Goal: Transaction & Acquisition: Purchase product/service

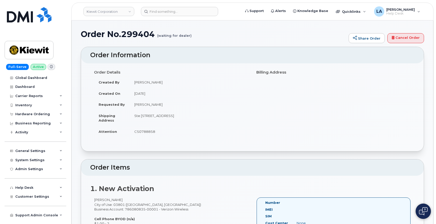
scroll to position [63, 0]
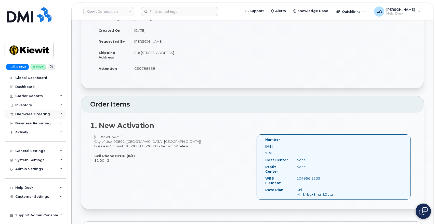
click at [63, 114] on div "Hardware Ordering" at bounding box center [36, 113] width 62 height 9
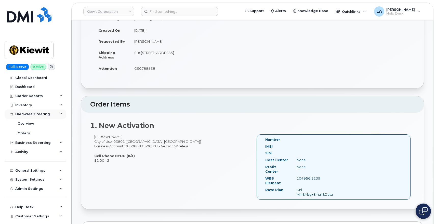
click at [62, 114] on div "Hardware Ordering" at bounding box center [36, 113] width 62 height 9
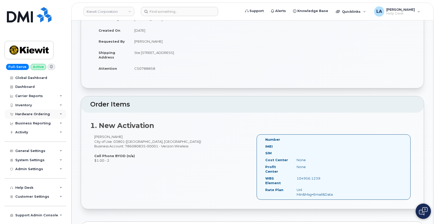
click at [62, 114] on icon at bounding box center [61, 114] width 3 height 3
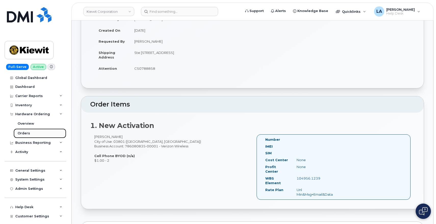
click at [27, 132] on div "Orders" at bounding box center [24, 133] width 12 height 5
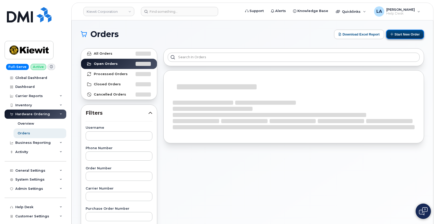
click at [414, 36] on button "Start New Order" at bounding box center [405, 34] width 38 height 9
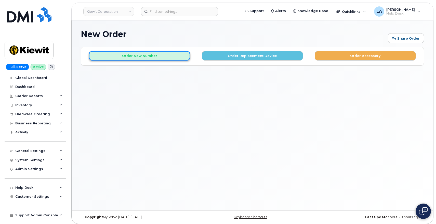
click at [163, 57] on button "Order New Number" at bounding box center [139, 55] width 101 height 9
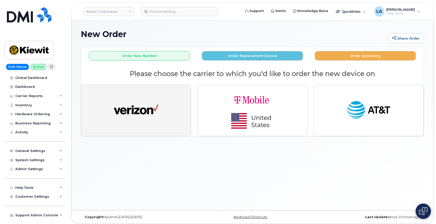
click at [165, 117] on button "button" at bounding box center [136, 110] width 110 height 52
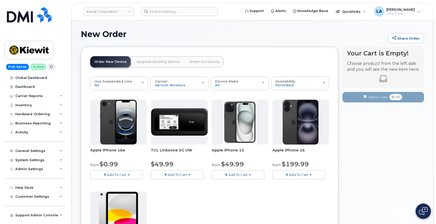
drag, startPoint x: 436, startPoint y: 89, endPoint x: 434, endPoint y: 126, distance: 37.6
click at [434, 126] on body "[PERSON_NAME] Corporation Support Alerts Knowledge Base Quicklinks Suspend / Ca…" at bounding box center [218, 194] width 436 height 388
drag, startPoint x: 436, startPoint y: 124, endPoint x: 437, endPoint y: 129, distance: 5.1
click at [436, 129] on html "Kiewit Corporation Support Alerts Knowledge Base Quicklinks Suspend / Cancel De…" at bounding box center [218, 194] width 436 height 388
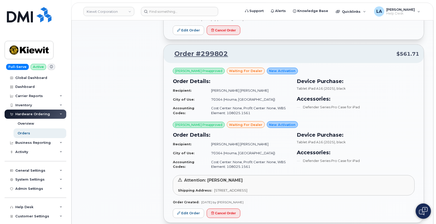
scroll to position [453, 0]
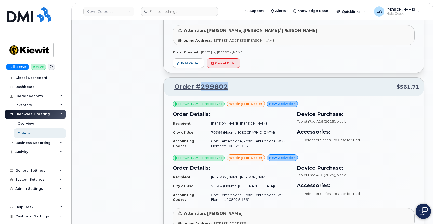
drag, startPoint x: 237, startPoint y: 79, endPoint x: 201, endPoint y: 78, distance: 35.5
click at [201, 82] on p "Order #299802 $561.71" at bounding box center [293, 86] width 251 height 9
copy link "299802"
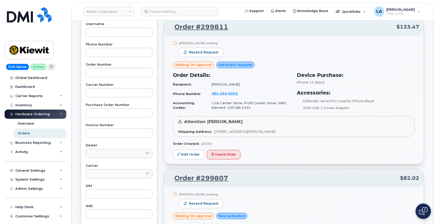
scroll to position [0, 0]
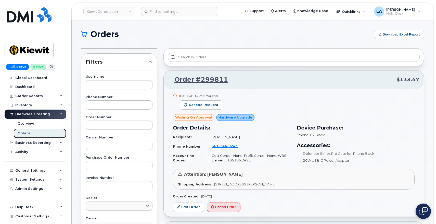
click at [27, 132] on div "Orders" at bounding box center [24, 133] width 12 height 5
click at [22, 133] on div "Orders" at bounding box center [24, 133] width 12 height 5
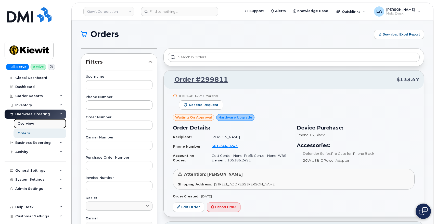
click at [23, 121] on div "Overview" at bounding box center [26, 123] width 17 height 5
click at [26, 111] on div "Hardware Ordering" at bounding box center [36, 113] width 62 height 9
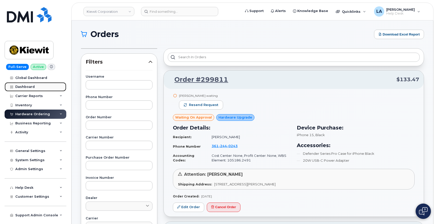
click at [31, 91] on link "Dashboard" at bounding box center [36, 86] width 62 height 9
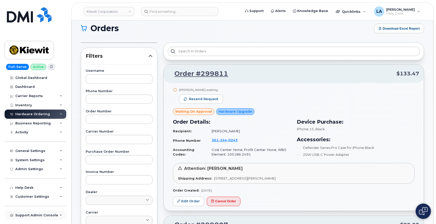
scroll to position [8, 0]
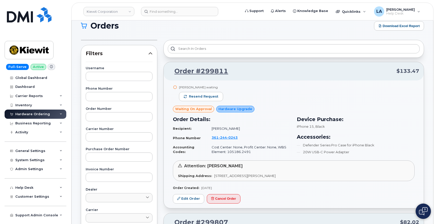
drag, startPoint x: 36, startPoint y: 215, endPoint x: 30, endPoint y: 116, distance: 99.4
click at [30, 116] on div "Hardware Ordering" at bounding box center [32, 114] width 35 height 4
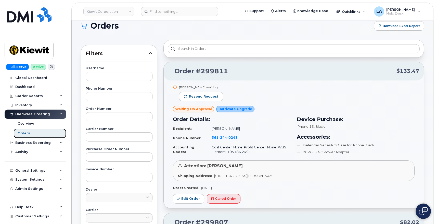
click at [27, 132] on div "Orders" at bounding box center [24, 133] width 12 height 5
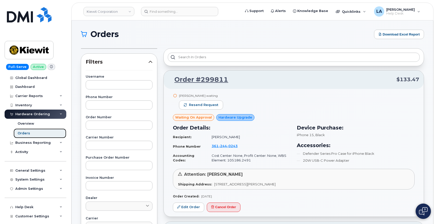
click at [27, 132] on div "Orders" at bounding box center [24, 133] width 12 height 5
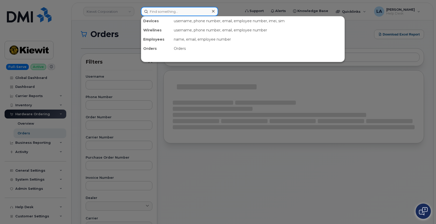
click at [195, 10] on input at bounding box center [179, 11] width 77 height 9
paste input "299802"
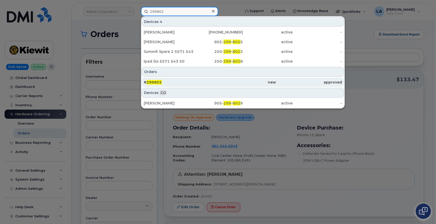
type input "299802"
click at [155, 82] on span "299802" at bounding box center [154, 82] width 15 height 5
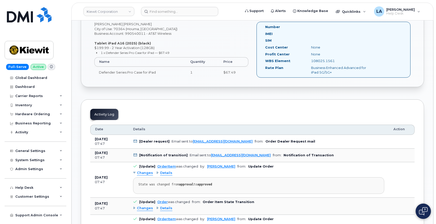
scroll to position [259, 0]
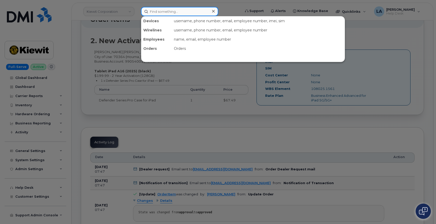
click at [172, 11] on input at bounding box center [179, 11] width 77 height 9
paste input "312-907-6152"
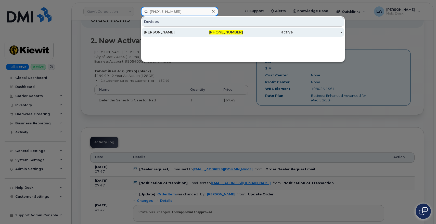
type input "312-907-6152"
click at [158, 33] on div "[PERSON_NAME]" at bounding box center [169, 32] width 50 height 5
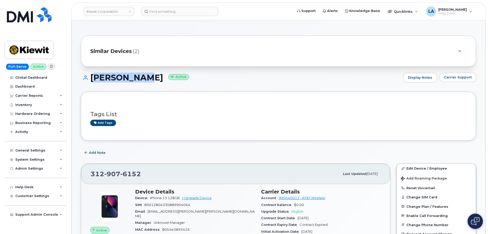
drag, startPoint x: 134, startPoint y: 78, endPoint x: 91, endPoint y: 77, distance: 42.8
click at [91, 77] on h1 "[PERSON_NAME] Active" at bounding box center [241, 77] width 320 height 9
copy h1 "[PERSON_NAME]"
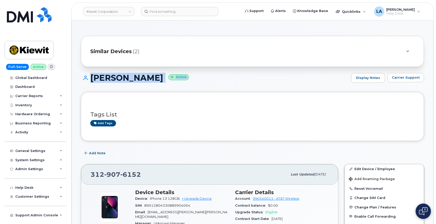
drag, startPoint x: 436, startPoint y: 57, endPoint x: 439, endPoint y: 76, distance: 18.6
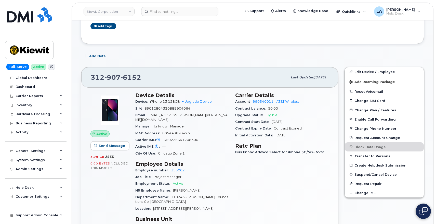
scroll to position [115, 0]
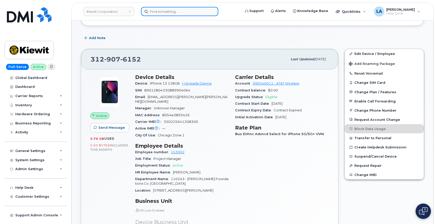
click at [177, 7] on input at bounding box center [179, 11] width 77 height 9
paste input "33787"
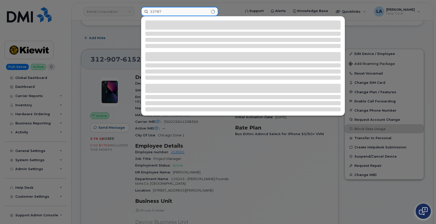
type input "33787"
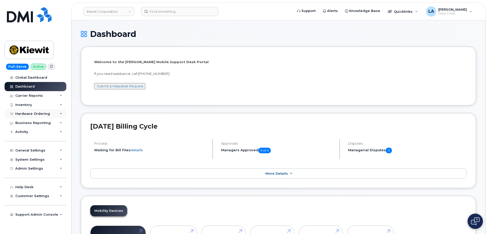
click at [41, 112] on div "Hardware Ordering" at bounding box center [32, 114] width 35 height 4
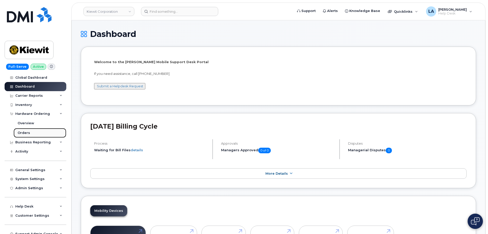
click at [24, 132] on div "Orders" at bounding box center [24, 133] width 12 height 5
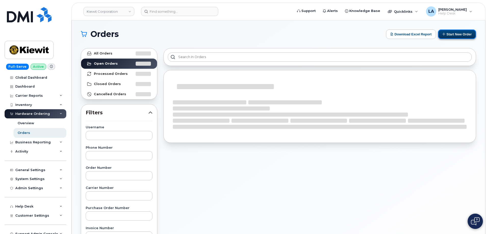
click at [436, 34] on button "Start New Order" at bounding box center [457, 34] width 38 height 9
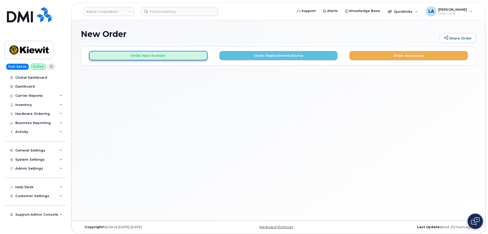
click at [141, 56] on button "Order New Number" at bounding box center [148, 55] width 119 height 9
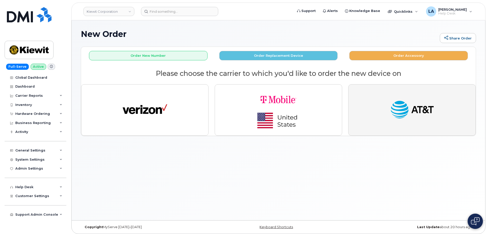
click at [397, 108] on img "button" at bounding box center [412, 110] width 45 height 23
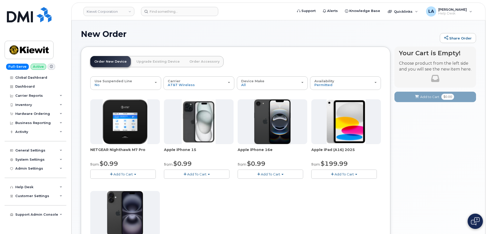
click at [337, 172] on button "Add To Cart" at bounding box center [344, 174] width 66 height 9
click at [326, 193] on link "$199.99 - 2 Year Activation (128GB)" at bounding box center [348, 190] width 70 height 6
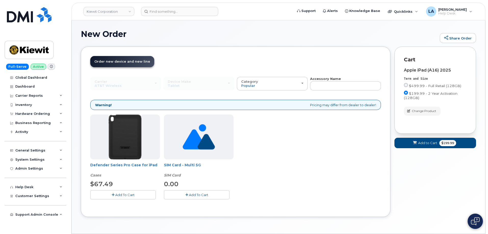
click at [114, 196] on button "Add To Cart" at bounding box center [123, 194] width 66 height 9
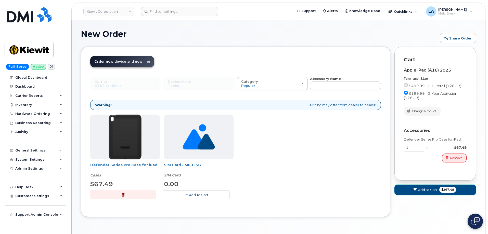
click at [427, 191] on span "Add to Cart" at bounding box center [427, 190] width 19 height 5
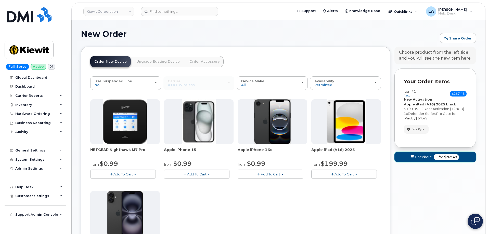
click at [433, 158] on button "Checkout 1 for $267.48" at bounding box center [435, 157] width 82 height 10
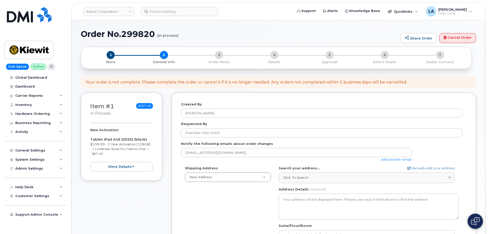
select select
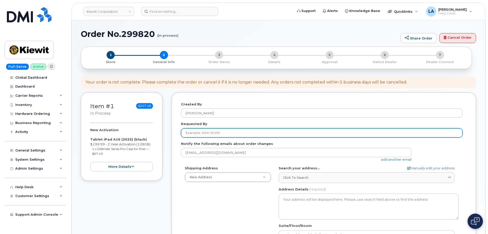
click at [229, 132] on input "Requested By" at bounding box center [322, 133] width 282 height 9
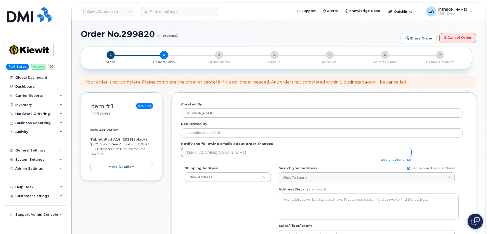
click at [260, 151] on input "[EMAIL_ADDRESS][DOMAIN_NAME]" at bounding box center [296, 152] width 231 height 9
drag, startPoint x: 249, startPoint y: 153, endPoint x: 169, endPoint y: 154, distance: 80.6
click at [169, 154] on div "Item #1 in process $267.48 New Activation Tablet iPad A16 (2025) (black) $199.9…" at bounding box center [278, 203] width 395 height 221
paste input "[EMAIL_ADDRESS][PERSON_NAME][PERSON_NAME][DOMAIN_NAME]"
type input "[EMAIL_ADDRESS][PERSON_NAME][PERSON_NAME][DOMAIN_NAME]"
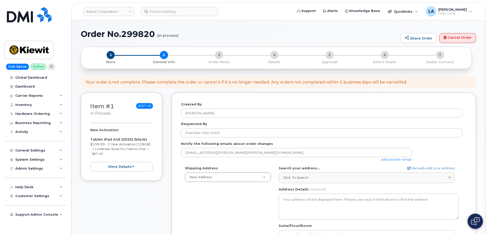
click at [239, 206] on div "Shipping Address New Address New Address AB Search your address... Manually edi…" at bounding box center [322, 224] width 282 height 117
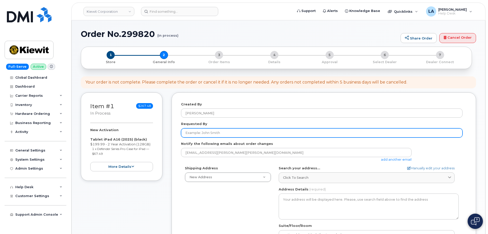
click at [216, 131] on input "Requested By" at bounding box center [322, 133] width 282 height 9
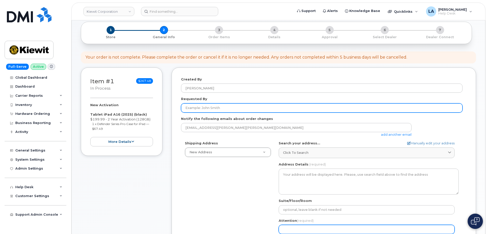
select select
type input "r"
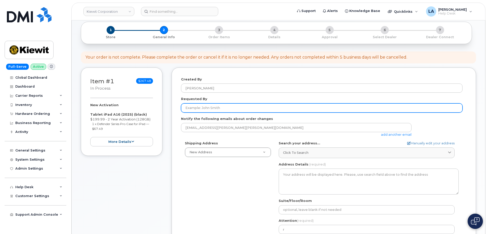
drag, startPoint x: 226, startPoint y: 104, endPoint x: 227, endPoint y: 107, distance: 2.9
click at [226, 106] on input "Requested By" at bounding box center [322, 108] width 282 height 9
type input "r"
type input "[PERSON_NAME]"
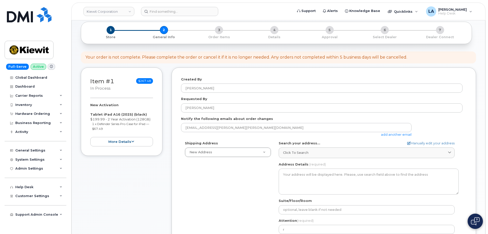
click at [206, 184] on div "Shipping Address New Address New Address AB Search your address... Manually edi…" at bounding box center [322, 199] width 282 height 117
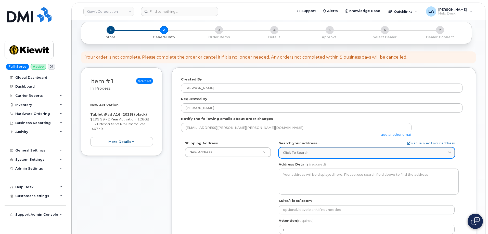
click at [321, 152] on div "Click to search" at bounding box center [366, 152] width 167 height 5
paste input "10055 Trainstation Circle Lone Tree CO 80124"
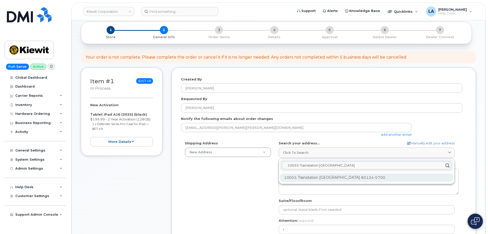
type input "10055 Trainstation Circle Lone Tree CO 80124"
click at [346, 177] on div "10055 Trainstation Cir Lone Tree CO 80124-5700" at bounding box center [366, 178] width 173 height 8
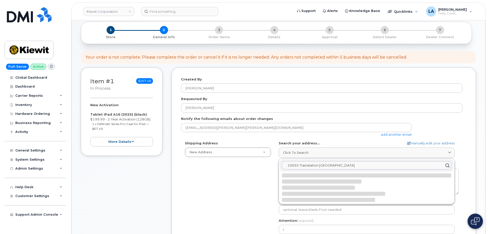
select select
type textarea "10055 Trainstation Cir LONE TREE CO 80124-5700 UNITED STATES"
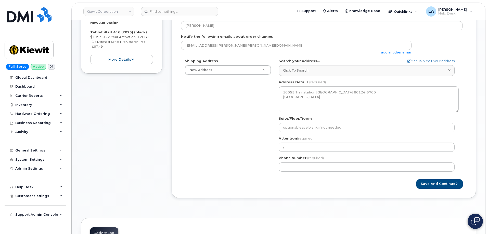
scroll to position [108, 0]
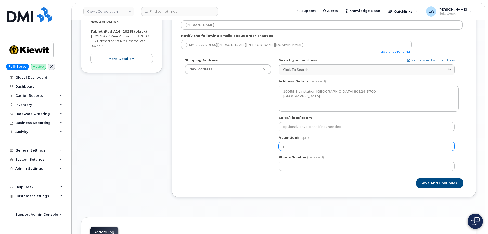
click at [299, 145] on input "r" at bounding box center [367, 146] width 176 height 9
select select
type input "R"
select select
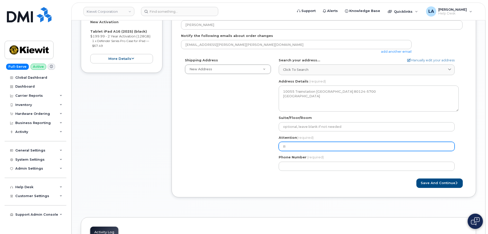
type input "Ro"
select select
type input "[PERSON_NAME]"
select select
type input "Rob C"
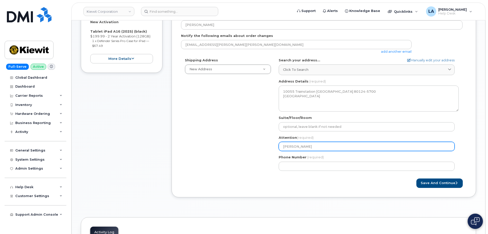
select select
type input "Rob Cu"
select select
type input "Rob Cul"
select select
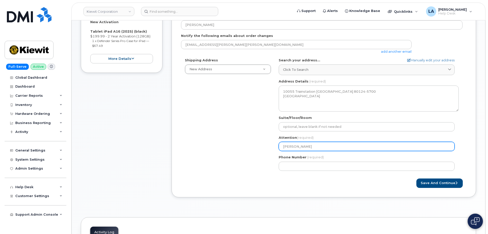
type input "Rob Culv"
select select
type input "Rob Culve"
select select
type input "[PERSON_NAME]"
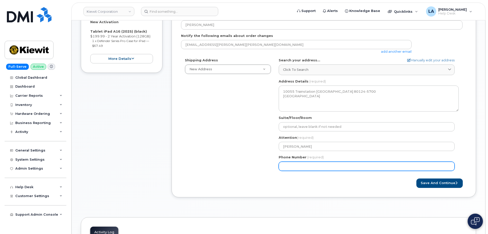
click at [336, 168] on input "Phone Number" at bounding box center [367, 166] width 176 height 9
type input "312907615"
select select
type input "3129076152"
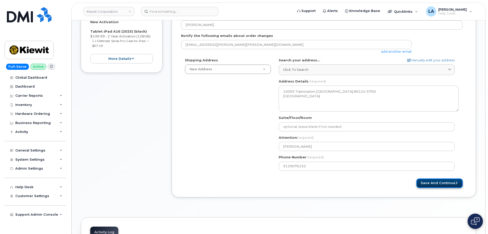
click at [436, 182] on button "Save and Continue" at bounding box center [439, 183] width 46 height 9
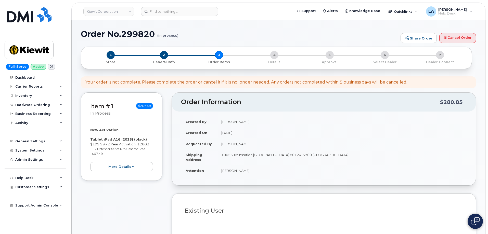
select select
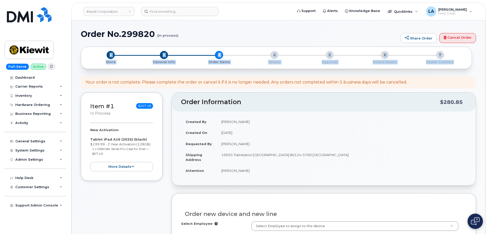
drag, startPoint x: 488, startPoint y: 46, endPoint x: 489, endPoint y: 65, distance: 19.1
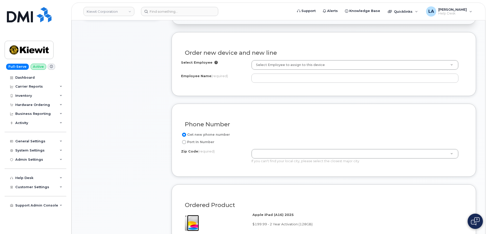
scroll to position [175, 0]
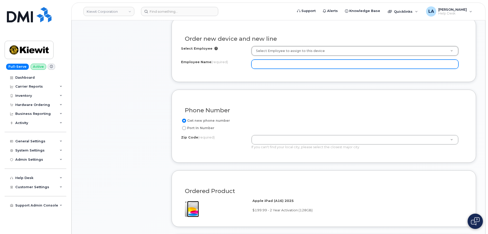
click at [337, 61] on input "Employee Name (required)" at bounding box center [354, 64] width 207 height 9
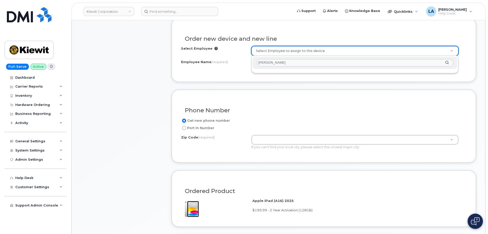
drag, startPoint x: 284, startPoint y: 63, endPoint x: 231, endPoint y: 63, distance: 52.8
click at [231, 63] on body "Kiewit Corporation Support Alerts Knowledge Base Quicklinks Suspend / Cancel De…" at bounding box center [244, 232] width 488 height 815
paste input "OB CULVER"
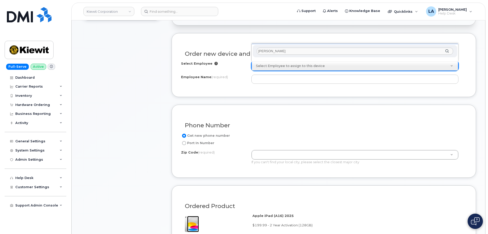
scroll to position [99, 0]
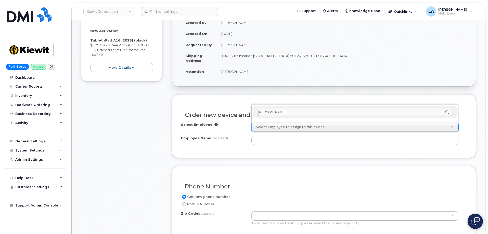
click at [321, 114] on input "ROB CULVER" at bounding box center [355, 112] width 196 height 7
type input "ROB CULVER"
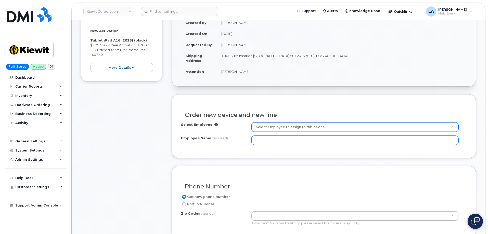
click at [298, 138] on input "Employee Name (required)" at bounding box center [354, 140] width 207 height 9
paste input "ROB CULVER"
type input "ROB CULVER"
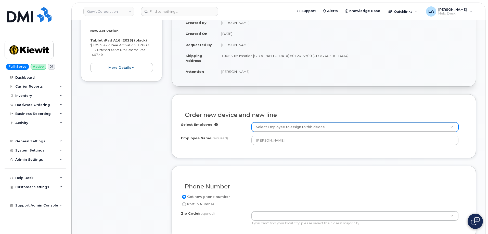
click at [340, 152] on div "Order new device and new line Select Employee Select Employee to assign to this…" at bounding box center [324, 126] width 304 height 64
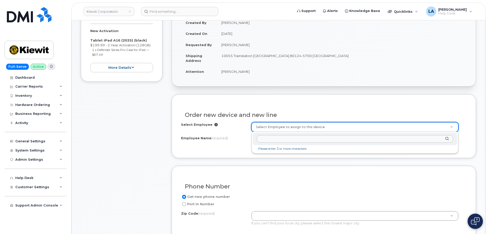
paste input "ROB.CULVER@KIEWIT.COM"
type input "ROB.CULVER@KIEWIT.COM"
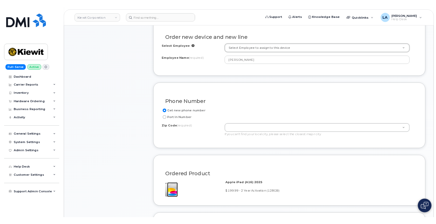
scroll to position [221, 0]
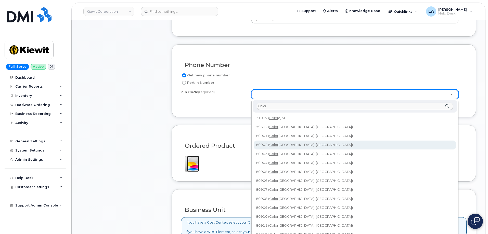
type input "Color"
type input "80902 (Colorado Springs, CO)"
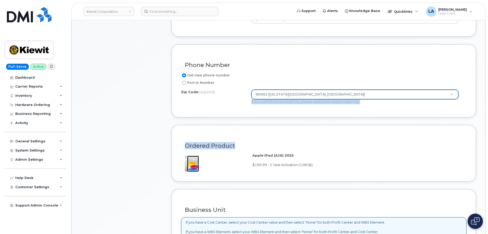
drag, startPoint x: 488, startPoint y: 99, endPoint x: 489, endPoint y: 138, distance: 39.8
click at [488, 138] on html "Kiewit Corporation Support Alerts Knowledge Base Quicklinks Suspend / Cancel De…" at bounding box center [244, 186] width 488 height 815
click at [390, 149] on h3 "Ordered Product" at bounding box center [324, 146] width 278 height 6
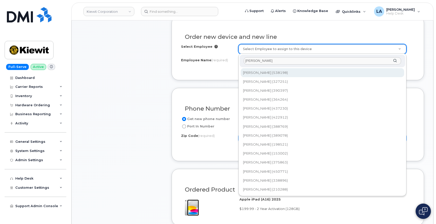
scroll to position [182, 0]
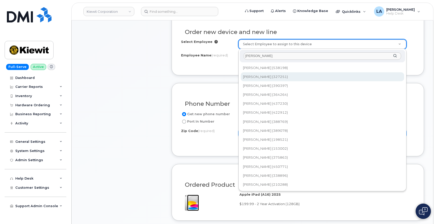
type input "Culver"
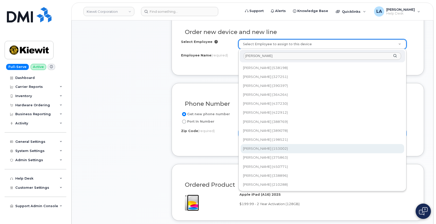
type input "2151071"
type input "Robert Culver"
type input "1550 Mike Fahey St, 3rd Floor"
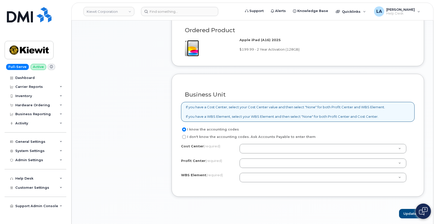
scroll to position [364, 0]
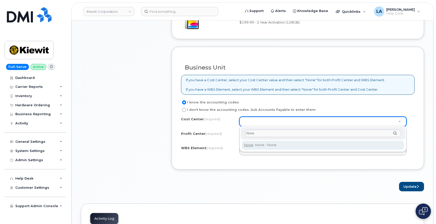
type input "None"
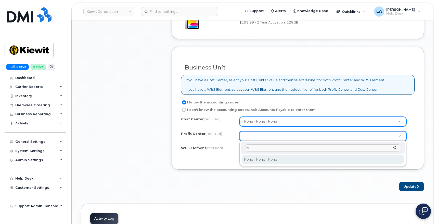
type input "N"
select select "None"
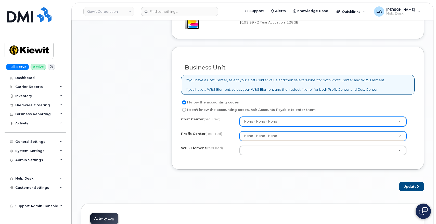
click at [263, 189] on div "Update" at bounding box center [298, 186] width 252 height 9
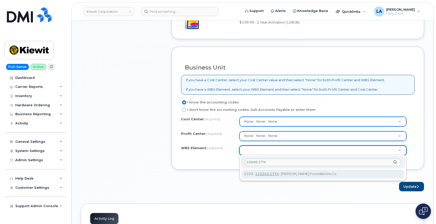
type input "110243.1774"
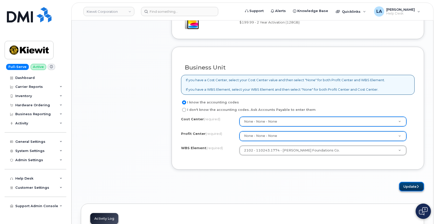
click at [415, 186] on button "Update" at bounding box center [411, 186] width 25 height 9
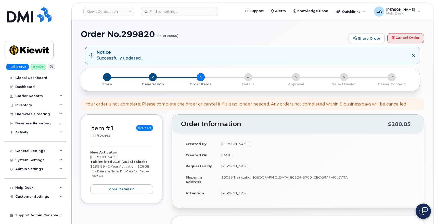
click at [293, 40] on div "Order No.299820 (in process) Share Order Cancel Order" at bounding box center [252, 38] width 343 height 17
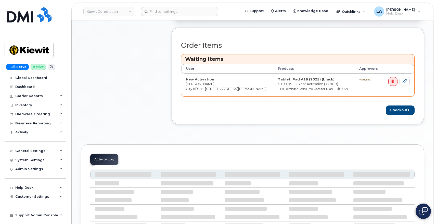
scroll to position [196, 0]
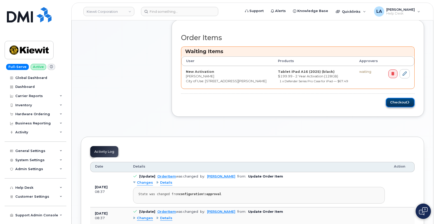
click at [405, 106] on button "Checkout" at bounding box center [400, 102] width 29 height 9
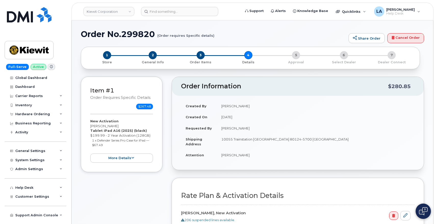
click at [262, 26] on div "Order No.299820 (Order requires Specific details) Share Order Cancel Order × Sh…" at bounding box center [253, 213] width 362 height 386
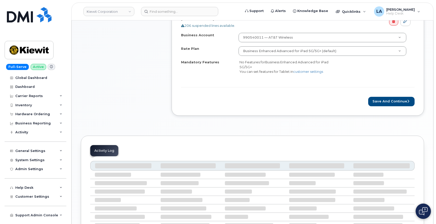
scroll to position [196, 0]
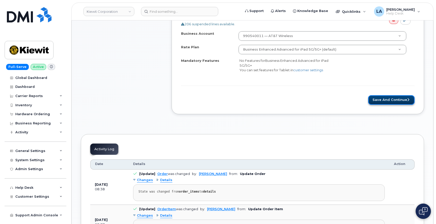
click at [384, 101] on button "Save and Continue" at bounding box center [391, 99] width 46 height 9
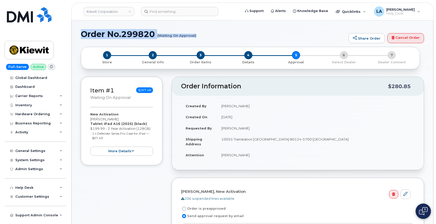
drag, startPoint x: 81, startPoint y: 32, endPoint x: 197, endPoint y: 39, distance: 116.3
click at [197, 39] on div "Order No.299820 (Waiting On Approval) Share Order Cancel Order" at bounding box center [252, 38] width 343 height 17
copy h1 "Order No.299820 (Waiting On Approval)"
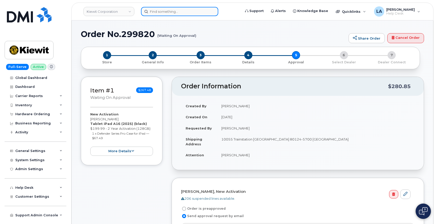
click at [193, 11] on input at bounding box center [179, 11] width 77 height 9
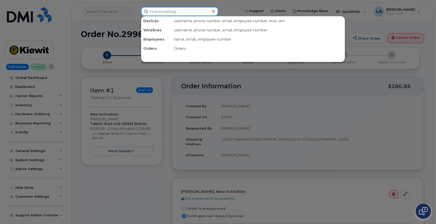
paste input "[PHONE_NUMBER]"
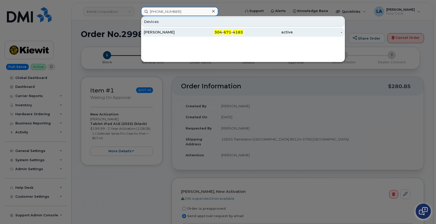
type input "[PHONE_NUMBER]"
click at [173, 31] on div "[PERSON_NAME]" at bounding box center [169, 32] width 50 height 5
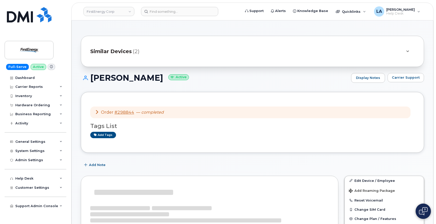
drag, startPoint x: 435, startPoint y: 15, endPoint x: 435, endPoint y: 24, distance: 9.2
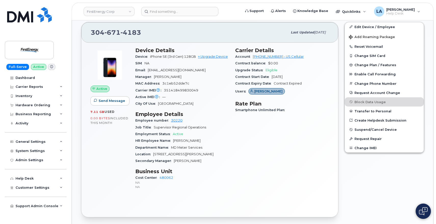
scroll to position [162, 0]
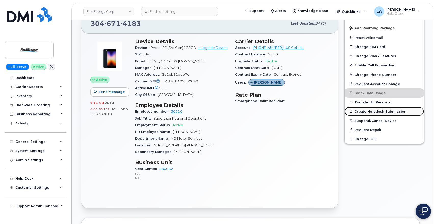
click at [372, 111] on link "Create Helpdesk Submission" at bounding box center [384, 111] width 79 height 9
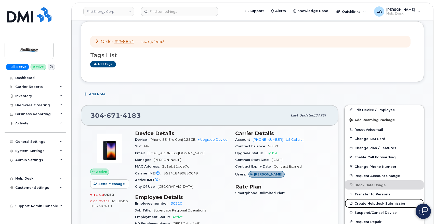
scroll to position [50, 0]
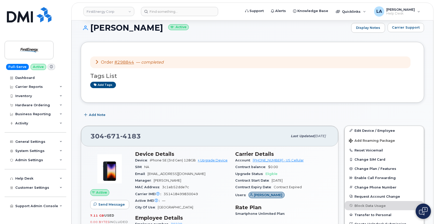
drag, startPoint x: 173, startPoint y: 29, endPoint x: 92, endPoint y: 27, distance: 81.1
click at [92, 27] on h1 "[PERSON_NAME] Active" at bounding box center [215, 27] width 268 height 9
copy h1 "[PERSON_NAME]"
click at [191, 173] on span "[EMAIL_ADDRESS][DOMAIN_NAME]" at bounding box center [177, 174] width 58 height 4
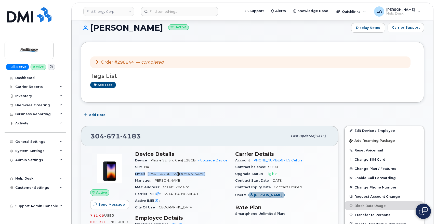
click at [191, 173] on span "[EMAIL_ADDRESS][DOMAIN_NAME]" at bounding box center [177, 174] width 58 height 4
click at [210, 173] on div "Email [EMAIL_ADDRESS][DOMAIN_NAME]" at bounding box center [182, 173] width 94 height 7
drag, startPoint x: 90, startPoint y: 25, endPoint x: 172, endPoint y: 36, distance: 82.4
click at [172, 36] on div "[PERSON_NAME] Active Display Notes Carrier Support" at bounding box center [252, 32] width 343 height 19
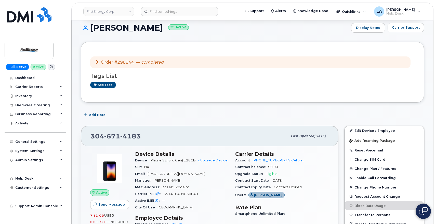
copy h1 "[PERSON_NAME]"
drag, startPoint x: 157, startPoint y: 141, endPoint x: 91, endPoint y: 136, distance: 66.9
click at [91, 136] on div "[PHONE_NUMBER]" at bounding box center [189, 136] width 197 height 11
copy span "[PHONE_NUMBER]"
